Goal: Check status: Check status

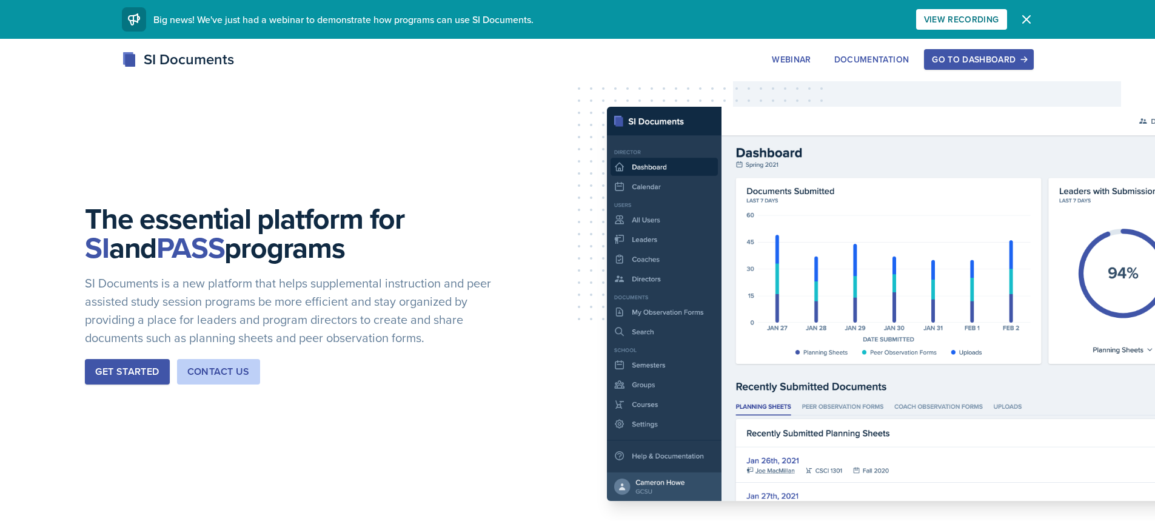
click at [996, 67] on button "Go to Dashboard" at bounding box center [978, 59] width 109 height 21
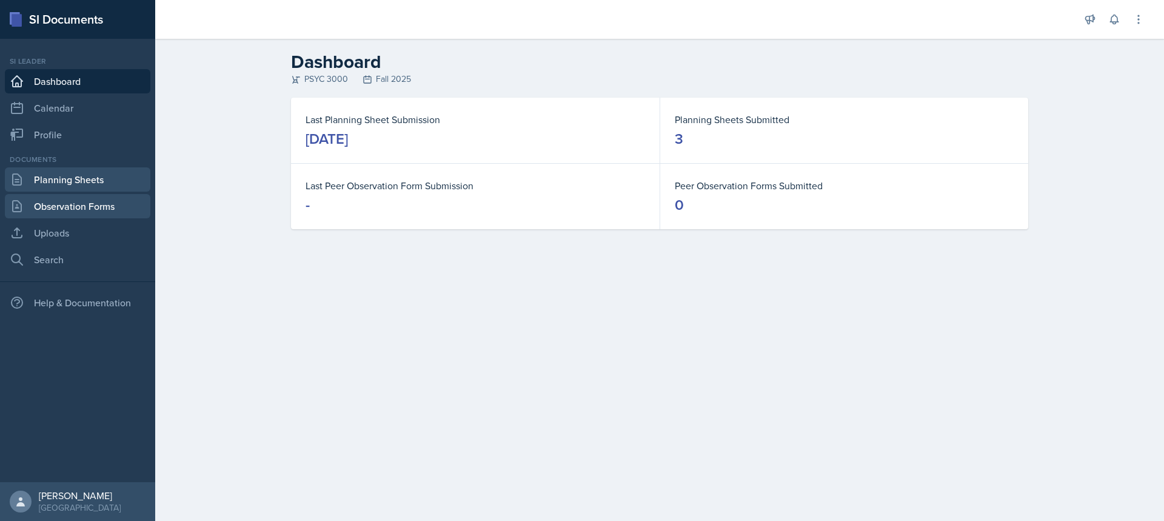
drag, startPoint x: 44, startPoint y: 187, endPoint x: 82, endPoint y: 201, distance: 40.9
click at [44, 187] on link "Planning Sheets" at bounding box center [78, 179] width 146 height 24
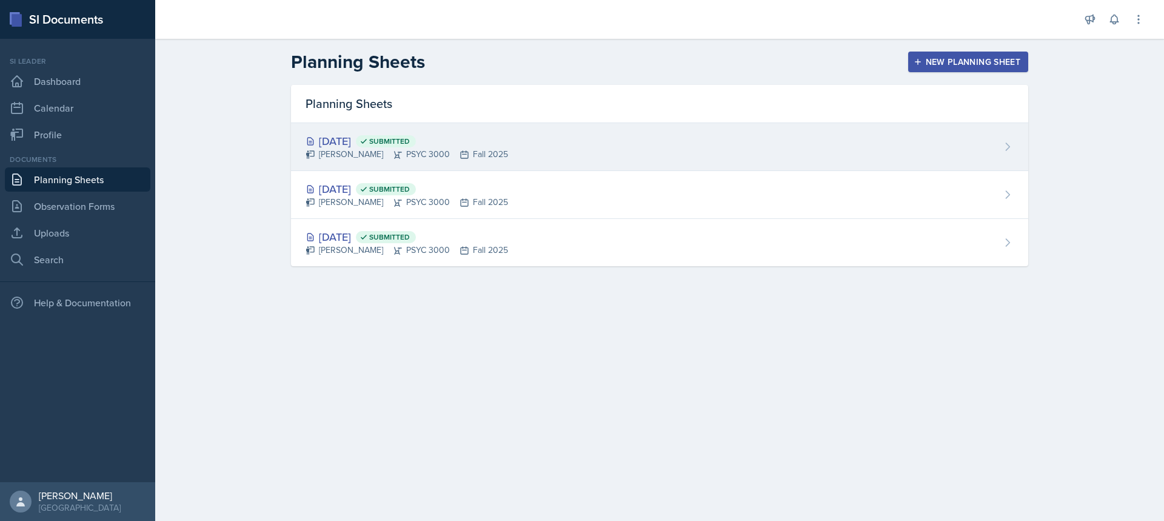
click at [400, 141] on span "Submitted" at bounding box center [386, 141] width 60 height 12
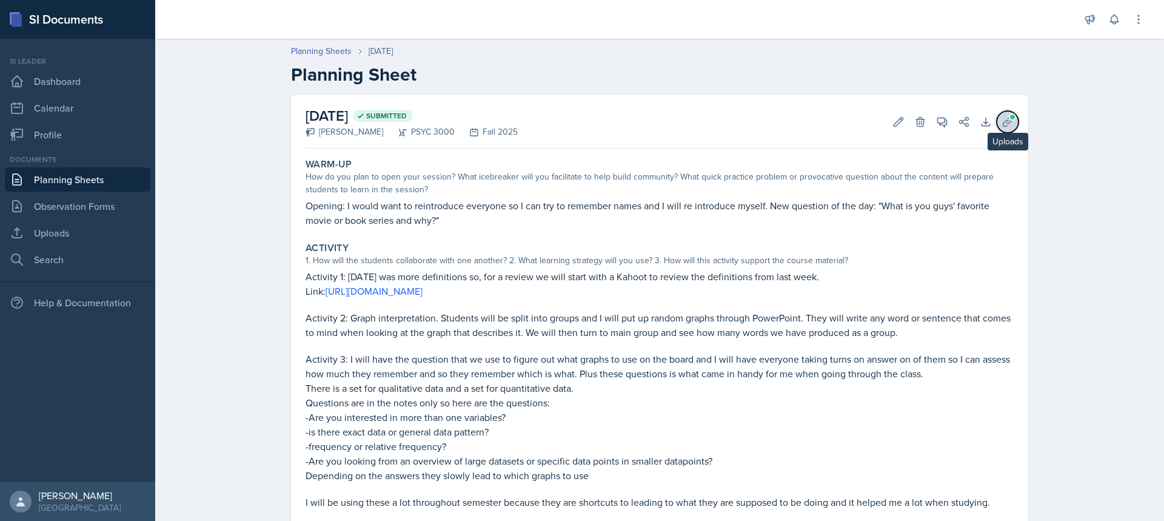
click at [997, 125] on button "Uploads" at bounding box center [1008, 122] width 22 height 22
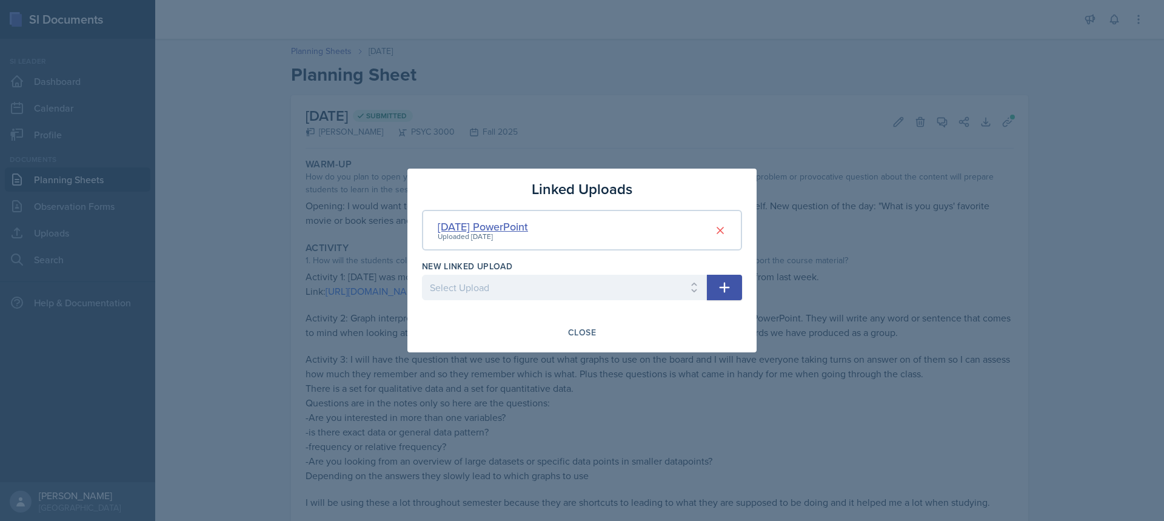
click at [465, 228] on div "[DATE] PowerPoint" at bounding box center [483, 226] width 90 height 16
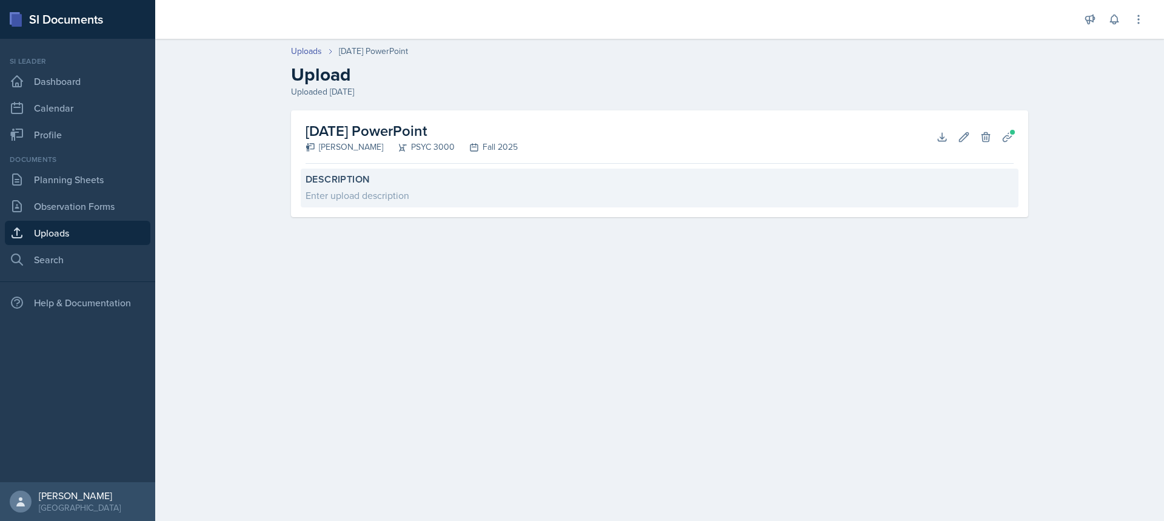
click at [433, 186] on div "Description Enter upload description" at bounding box center [660, 188] width 718 height 39
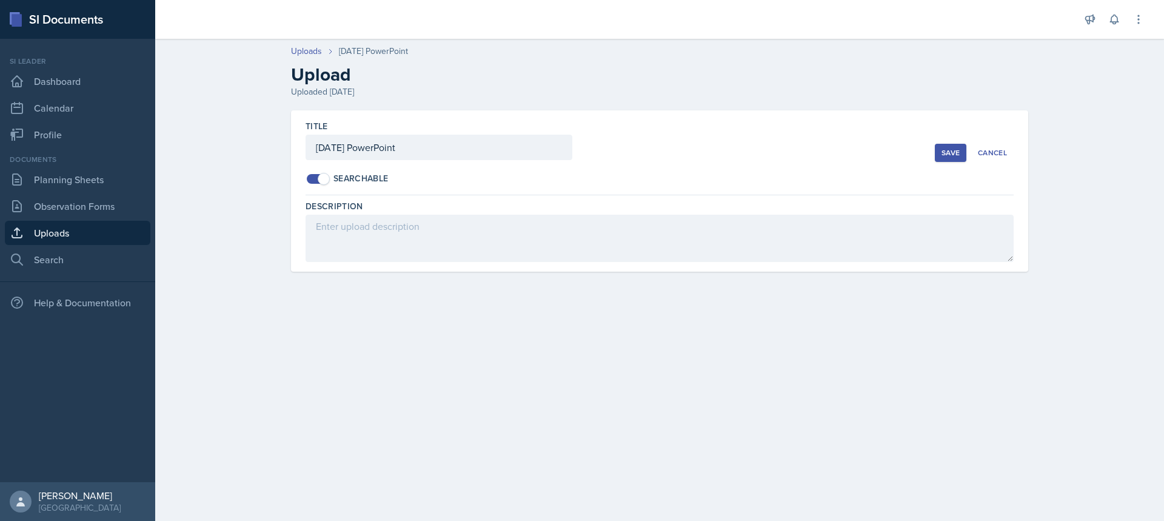
click at [993, 163] on div "Title [DATE] PowerPoint Searchable Save Cancel" at bounding box center [660, 152] width 708 height 85
click at [992, 156] on div "Cancel" at bounding box center [992, 153] width 29 height 10
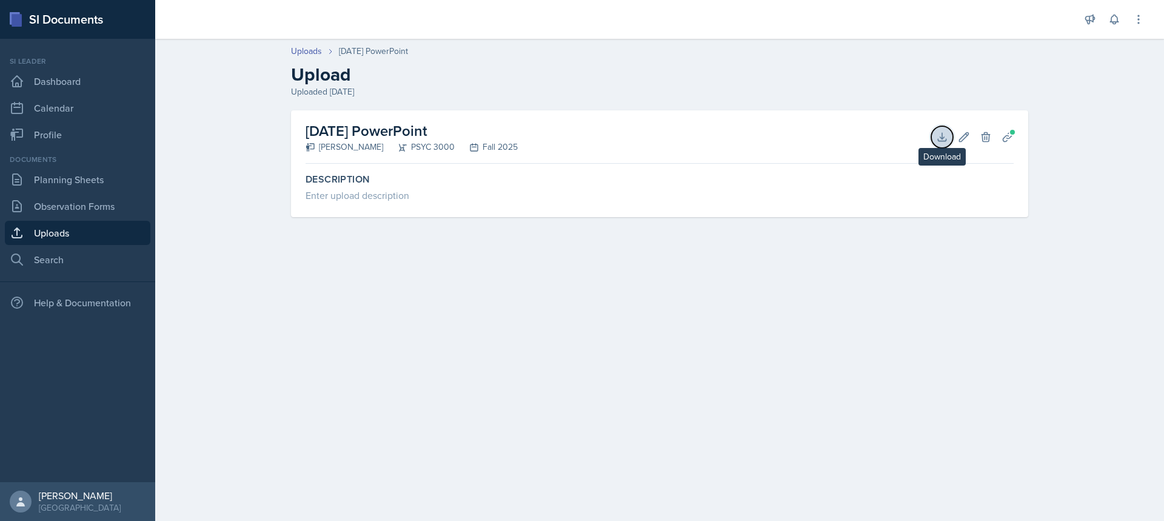
click at [941, 139] on icon at bounding box center [942, 137] width 12 height 12
click at [70, 178] on link "Planning Sheets" at bounding box center [78, 179] width 146 height 24
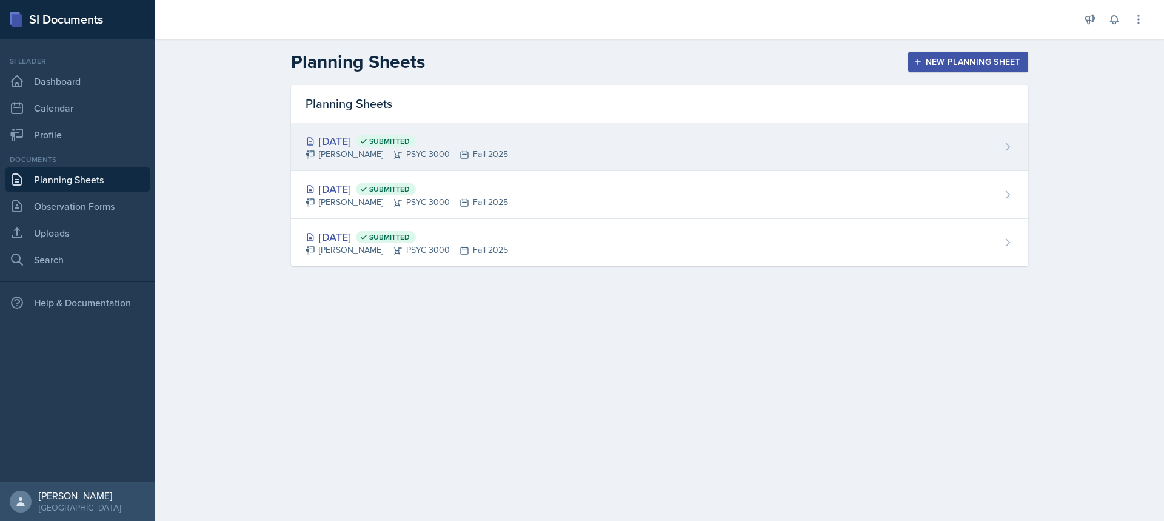
click at [353, 140] on div "[DATE] Submitted" at bounding box center [407, 141] width 203 height 16
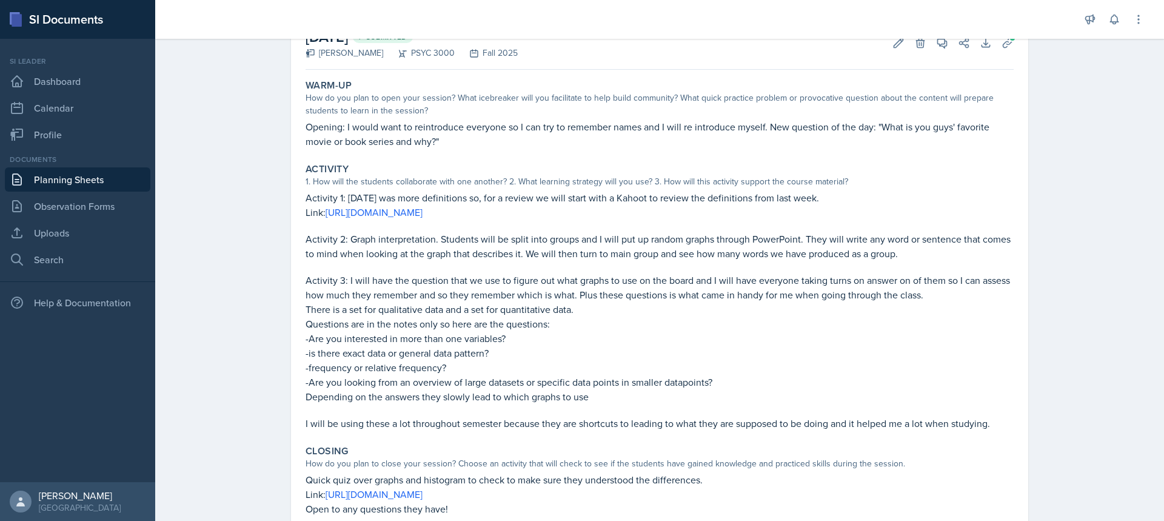
scroll to position [58, 0]
